Goal: Complete application form: Complete application form

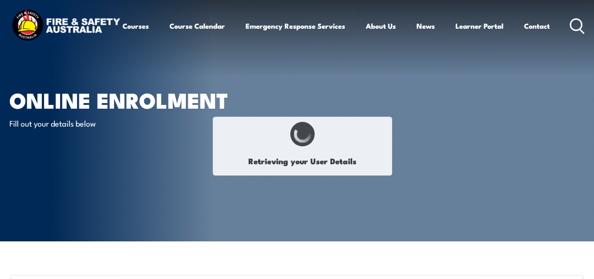
select select "Mr"
type input "Peter"
type input "John"
type input "[PERSON_NAME]"
type input "[DATE]"
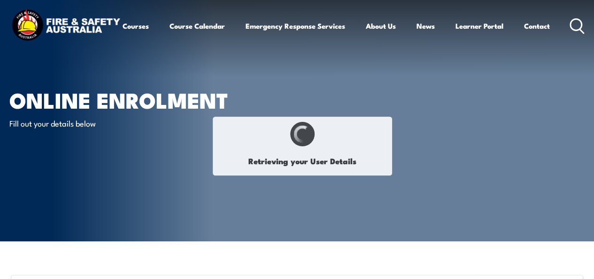
type input "8VDF6LR2DR"
select select "M"
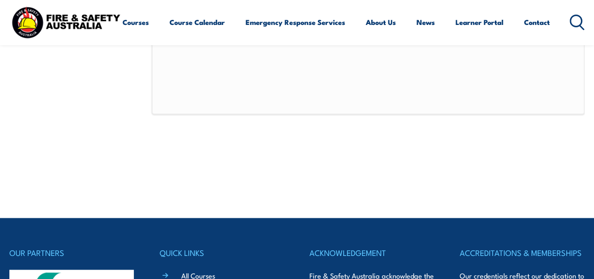
scroll to position [416, 0]
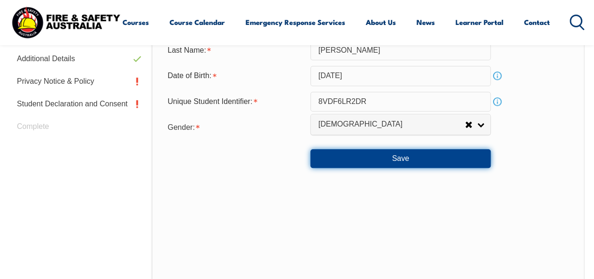
click at [399, 165] on button "Save" at bounding box center [401, 158] width 180 height 19
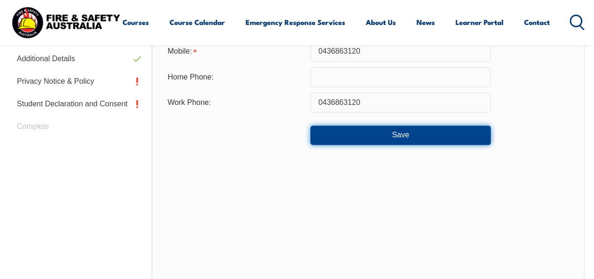
click at [397, 140] on button "Save" at bounding box center [401, 134] width 180 height 19
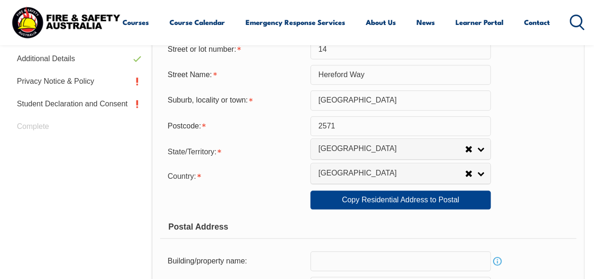
scroll to position [792, 0]
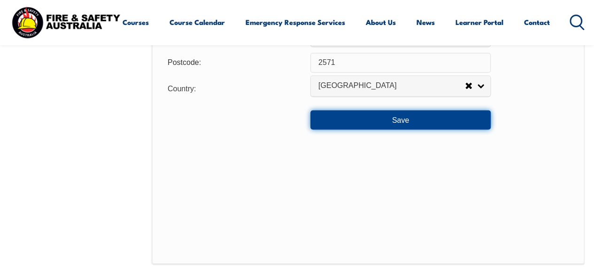
click at [397, 124] on button "Save" at bounding box center [401, 119] width 180 height 19
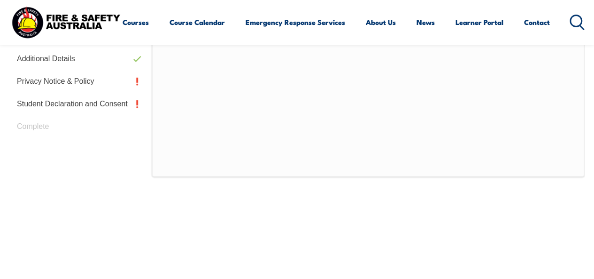
scroll to position [228, 0]
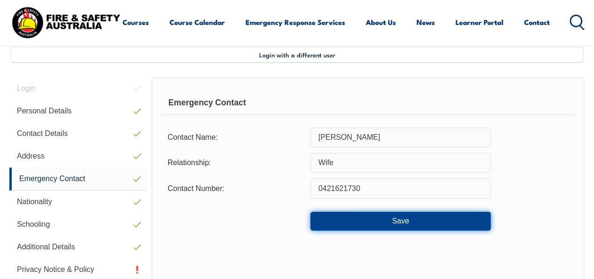
click at [432, 220] on button "Save" at bounding box center [401, 220] width 180 height 19
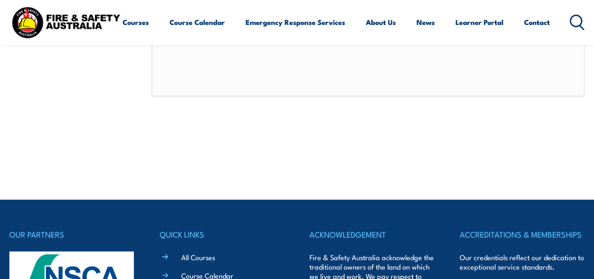
scroll to position [416, 0]
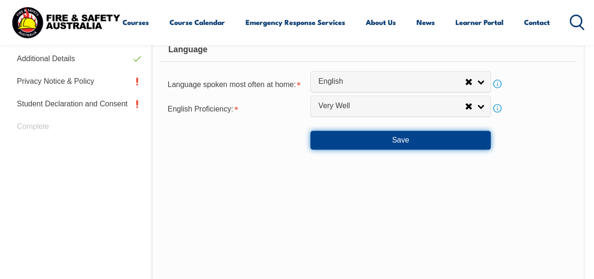
click at [432, 148] on button "Save" at bounding box center [401, 140] width 180 height 19
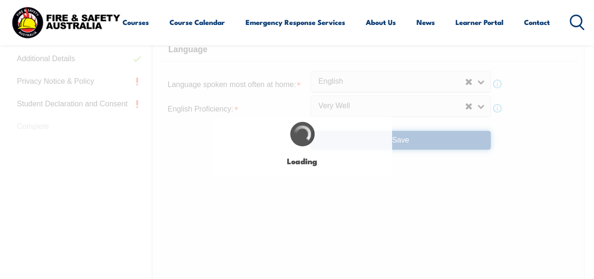
select select "false"
select select "true"
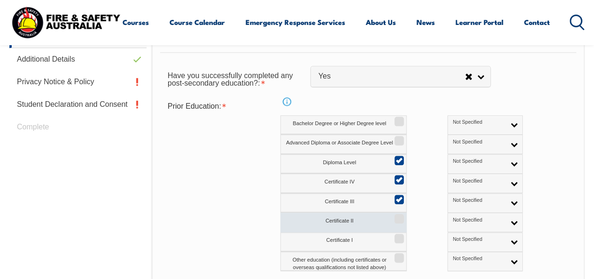
scroll to position [603, 0]
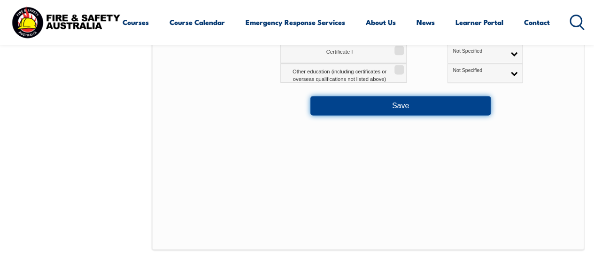
click at [427, 101] on button "Save" at bounding box center [401, 105] width 180 height 19
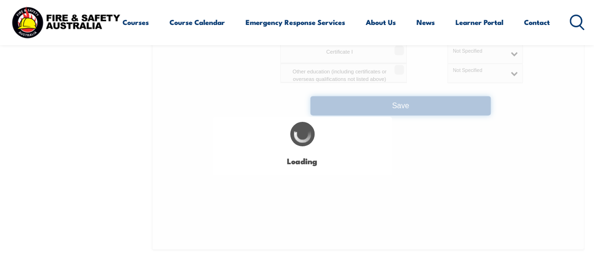
select select "false"
select select "true"
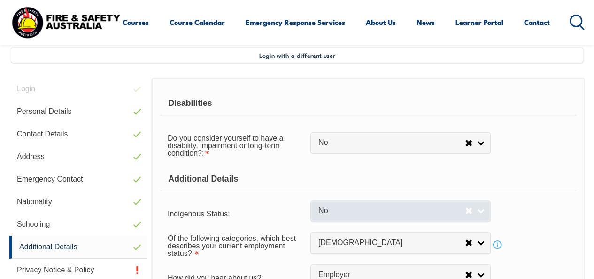
scroll to position [415, 0]
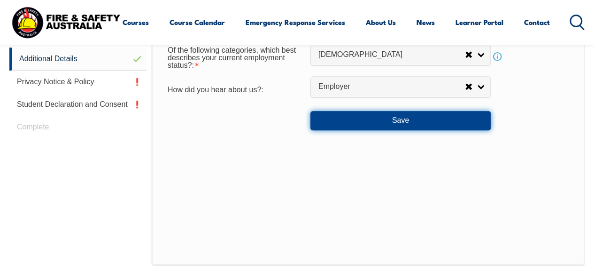
click at [380, 123] on button "Save" at bounding box center [401, 120] width 180 height 19
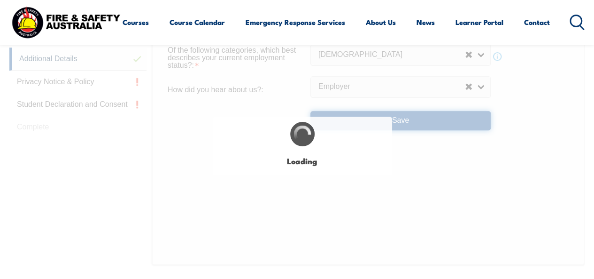
select select "false"
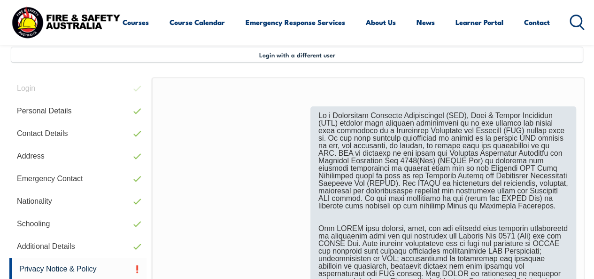
scroll to position [604, 0]
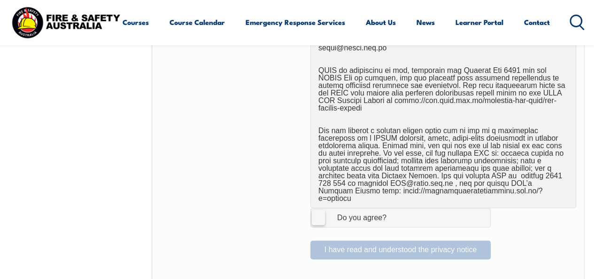
click at [324, 208] on label "I Agree Do you agree?" at bounding box center [401, 217] width 180 height 19
click at [394, 208] on input "I Agree Do you agree?" at bounding box center [402, 217] width 16 height 18
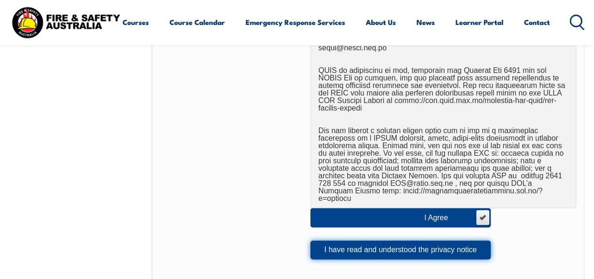
click at [378, 240] on button "I have read and understood the privacy notice" at bounding box center [401, 249] width 180 height 19
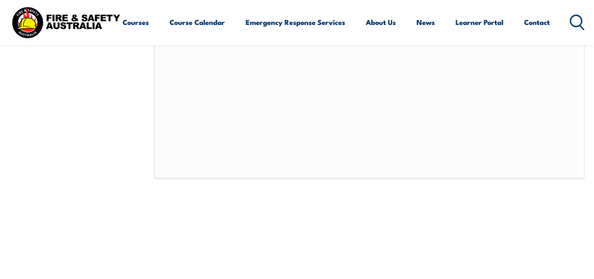
scroll to position [416, 0]
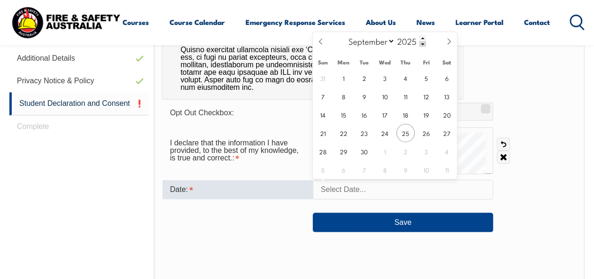
click at [415, 189] on input "text" at bounding box center [403, 189] width 180 height 20
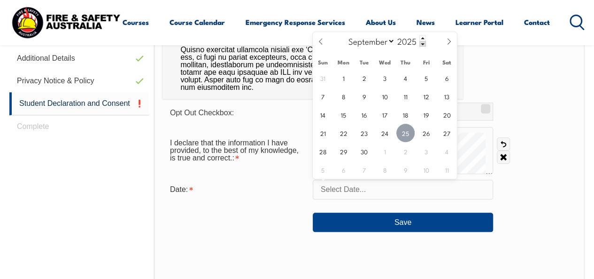
click at [409, 137] on span "25" at bounding box center [405, 133] width 18 height 18
type input "September 25, 2025"
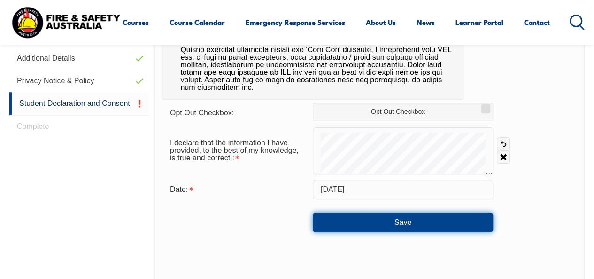
click at [427, 223] on button "Save" at bounding box center [403, 221] width 180 height 19
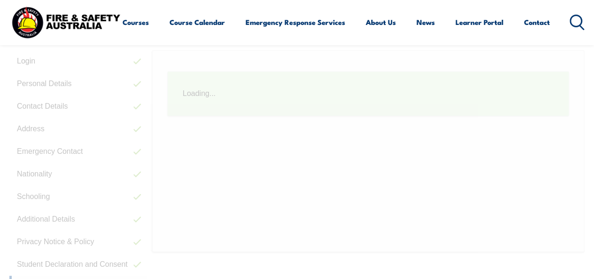
scroll to position [231, 0]
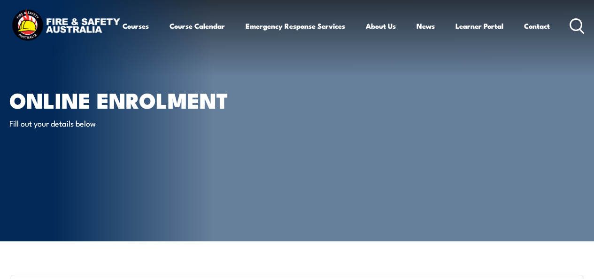
select select "Mr"
select select "M"
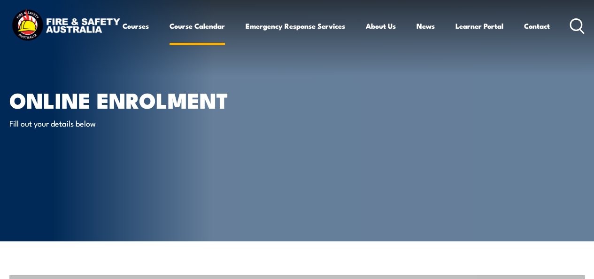
click at [170, 37] on link "Course Calendar" at bounding box center [197, 26] width 55 height 23
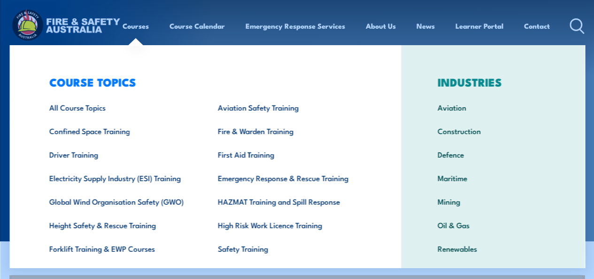
click at [31, 55] on div "COURSE TOPICS All Course Topics Aviation Safety Training Confined Space Trainin…" at bounding box center [205, 193] width 392 height 297
drag, startPoint x: 195, startPoint y: 41, endPoint x: 194, endPoint y: 47, distance: 5.7
click at [195, 45] on div "Courses Course Calendar Emergency Response Services Services Overview Emergency…" at bounding box center [296, 26] width 575 height 37
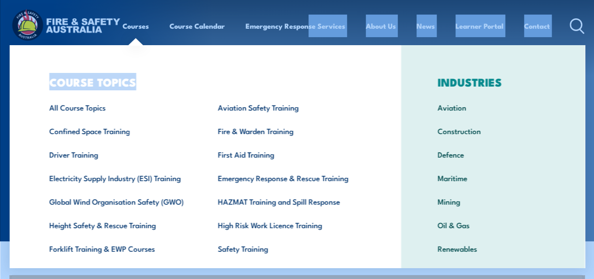
click at [212, 24] on div "Courses Course Calendar Emergency Response Services Services Overview Emergency…" at bounding box center [296, 26] width 575 height 37
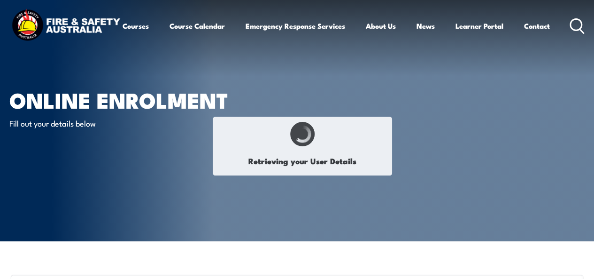
select select "Mr"
type input "[PERSON_NAME]"
type input "May 22, 1978"
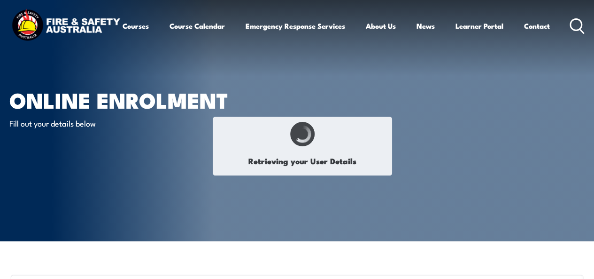
type input "8VDF6LR2DR"
select select "M"
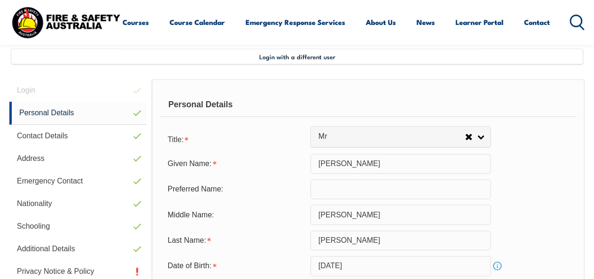
scroll to position [228, 0]
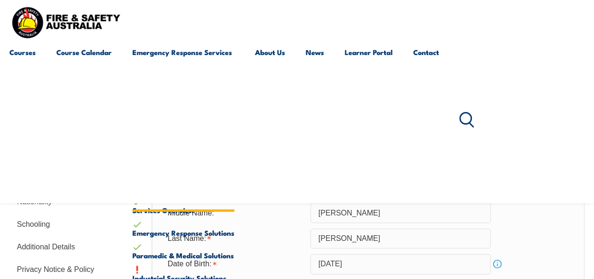
click at [214, 51] on link "Emergency Response Services" at bounding box center [183, 120] width 102 height 158
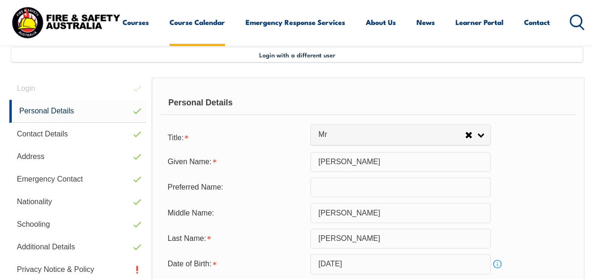
click at [170, 33] on link "Course Calendar" at bounding box center [197, 22] width 55 height 23
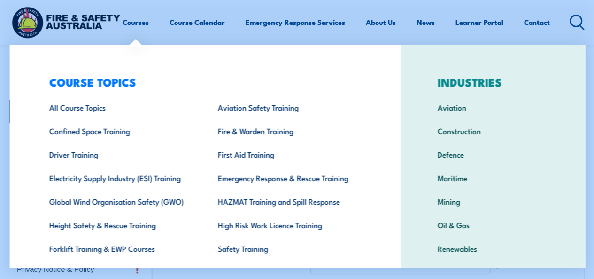
click at [30, 51] on div "COURSE TOPICS All Course Topics Aviation Safety Training Confined Space Trainin…" at bounding box center [205, 193] width 392 height 297
click at [246, 27] on div "Courses Course Calendar Emergency Response Services Services Overview Emergency…" at bounding box center [296, 22] width 575 height 37
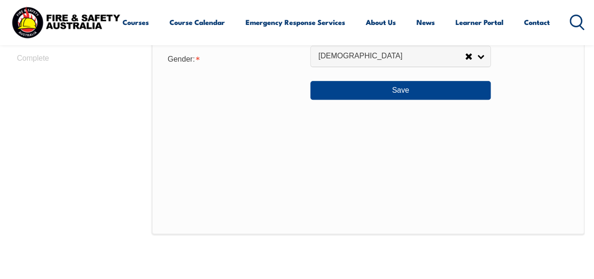
scroll to position [108, 0]
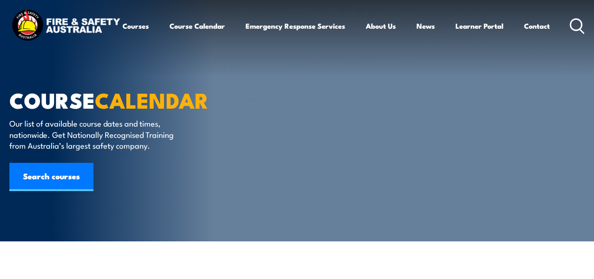
click at [83, 25] on img at bounding box center [65, 26] width 113 height 37
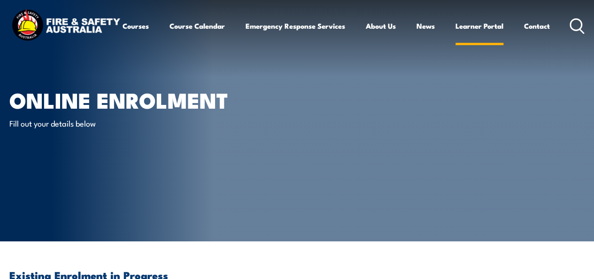
click at [456, 37] on link "Learner Portal" at bounding box center [480, 26] width 48 height 23
